Goal: Find specific page/section: Find specific page/section

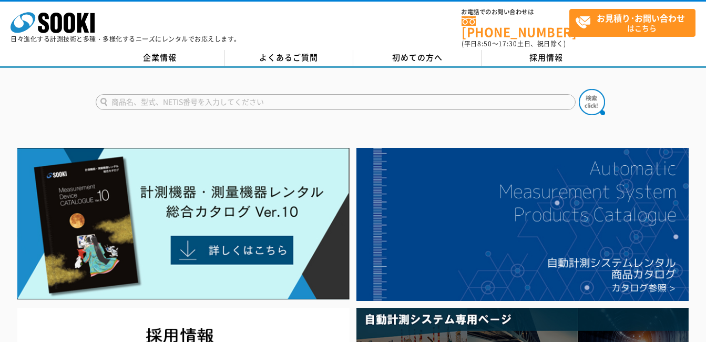
click at [195, 95] on input "text" at bounding box center [336, 102] width 480 height 16
type input "ボルトテスター"
click at [579, 89] on button at bounding box center [592, 102] width 26 height 26
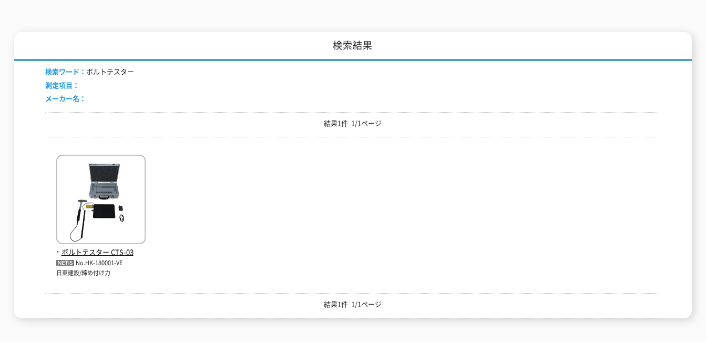
scroll to position [158, 0]
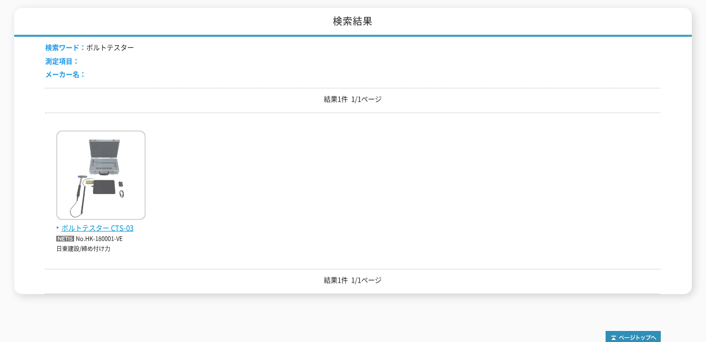
click at [124, 222] on span "ボルトテスター CTS-03" at bounding box center [100, 227] width 89 height 11
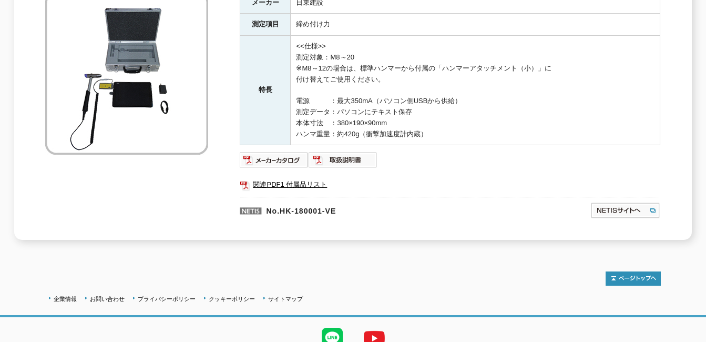
scroll to position [210, 0]
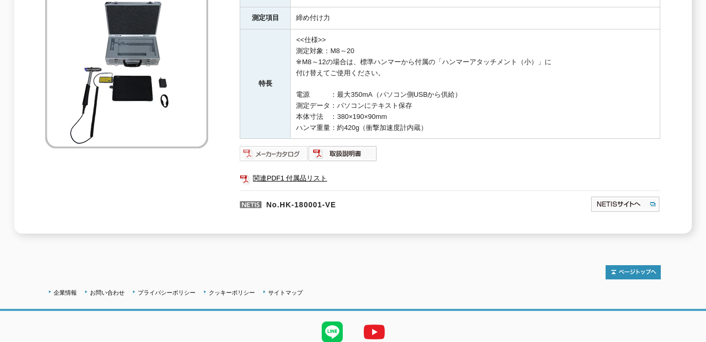
click at [268, 150] on img at bounding box center [274, 153] width 69 height 17
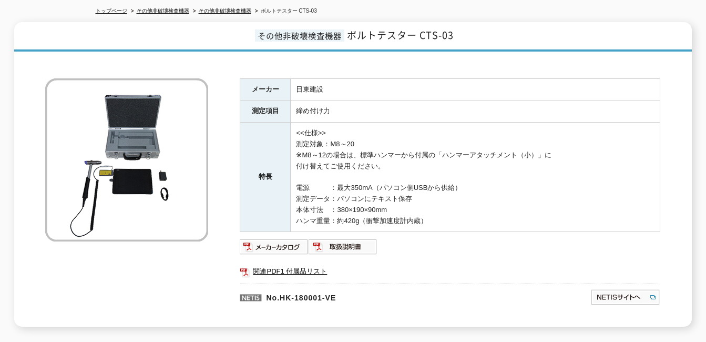
scroll to position [0, 0]
